Goal: Task Accomplishment & Management: Complete application form

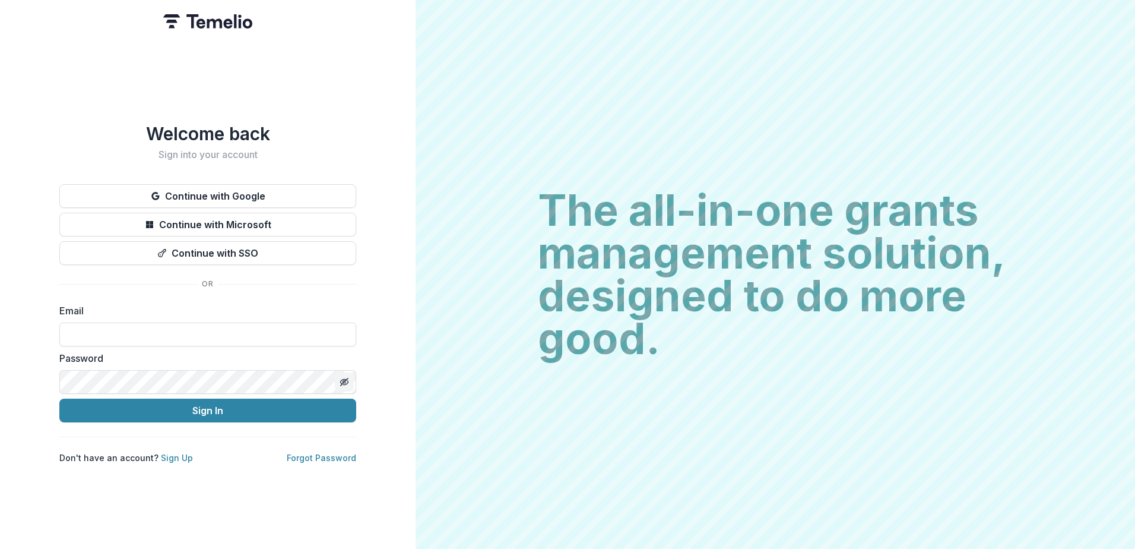
type input "**********"
click at [345, 379] on icon "Toggle password visibility" at bounding box center [344, 381] width 9 height 9
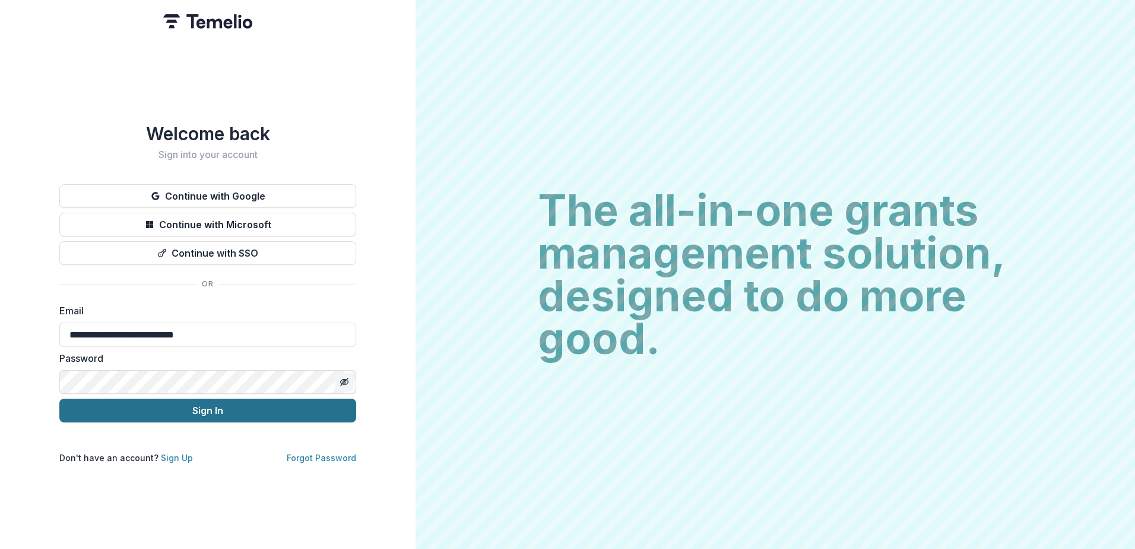
click at [210, 406] on button "Sign In" at bounding box center [207, 410] width 297 height 24
